Goal: Find specific page/section: Find specific page/section

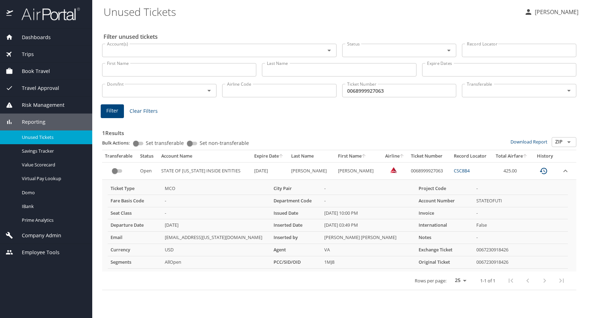
click at [30, 254] on span "Employee Tools" at bounding box center [36, 252] width 46 height 8
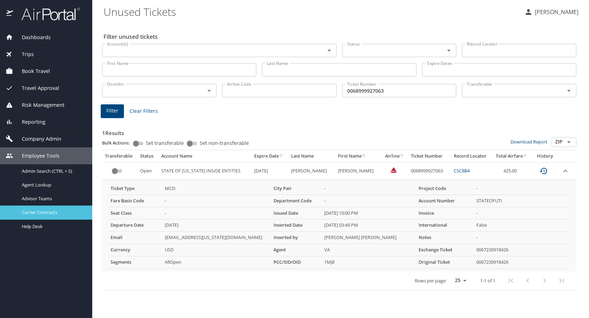
click at [26, 212] on span "Carrier Contracts" at bounding box center [53, 212] width 62 height 7
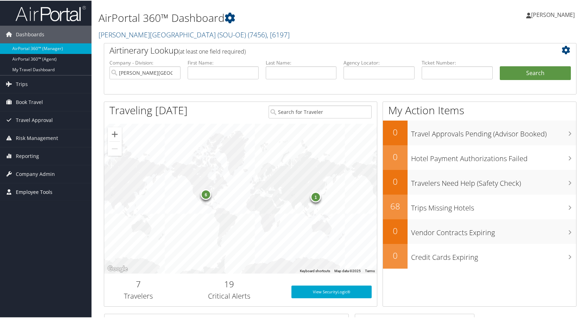
click at [30, 187] on span "Employee Tools" at bounding box center [34, 191] width 37 height 18
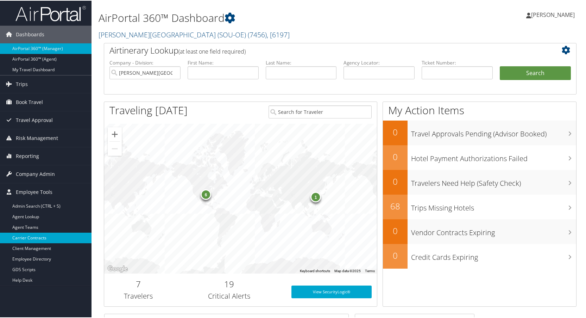
click at [26, 238] on link "Carrier Contracts" at bounding box center [46, 237] width 92 height 11
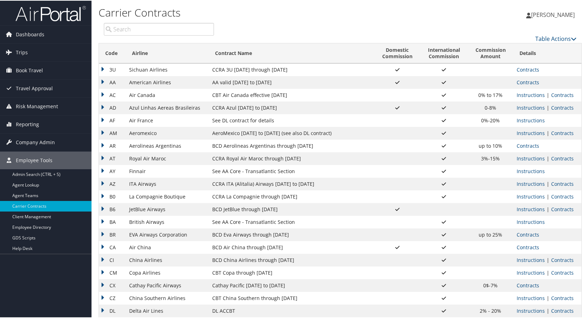
click at [160, 27] on input "search" at bounding box center [159, 28] width 110 height 13
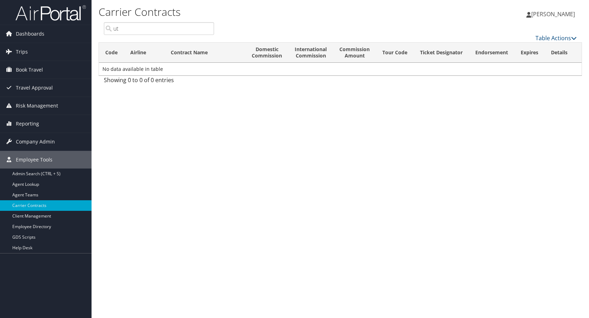
type input "u"
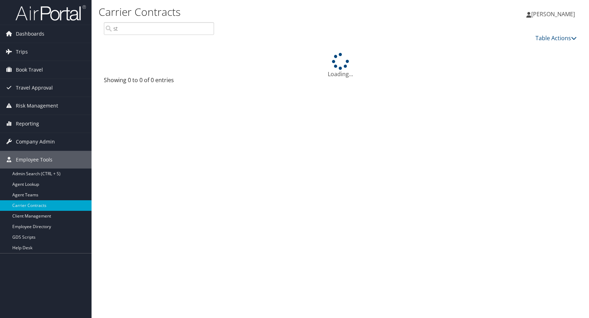
type input "s"
type input "u"
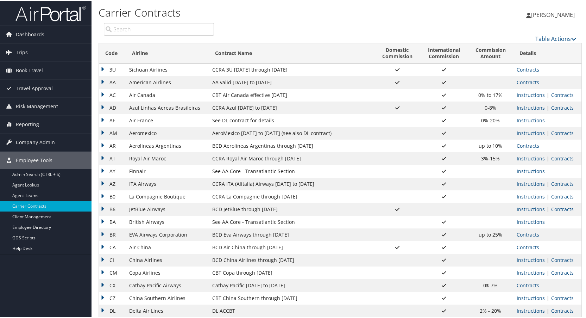
scroll to position [35, 0]
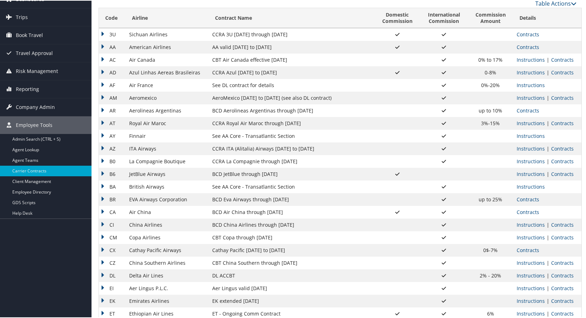
click at [101, 275] on td "DL" at bounding box center [112, 274] width 27 height 13
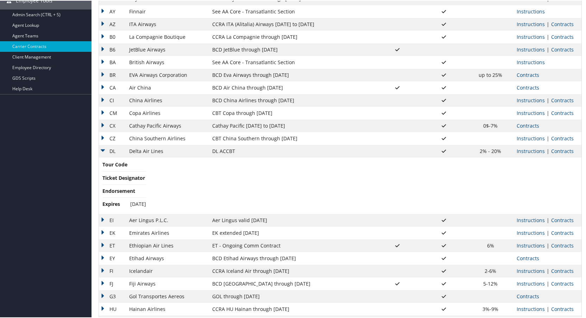
scroll to position [176, 0]
